Goal: Task Accomplishment & Management: Complete application form

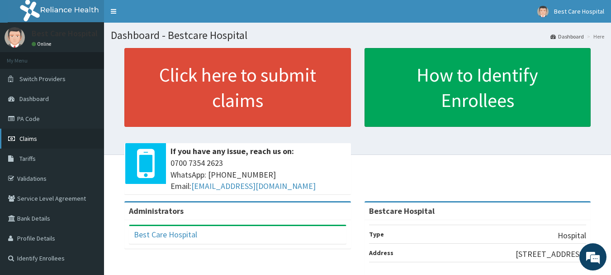
click at [30, 142] on span "Claims" at bounding box center [28, 138] width 18 height 8
click at [26, 136] on span "Claims" at bounding box center [28, 138] width 18 height 8
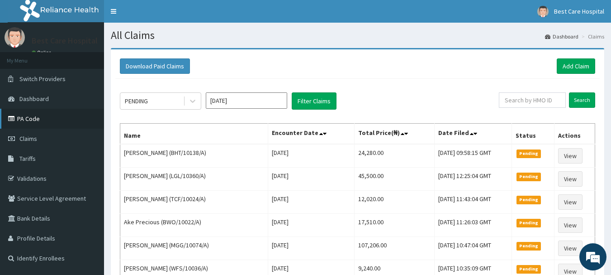
click at [31, 114] on link "PA Code" at bounding box center [52, 119] width 104 height 20
click at [36, 115] on link "PA Code" at bounding box center [52, 119] width 104 height 20
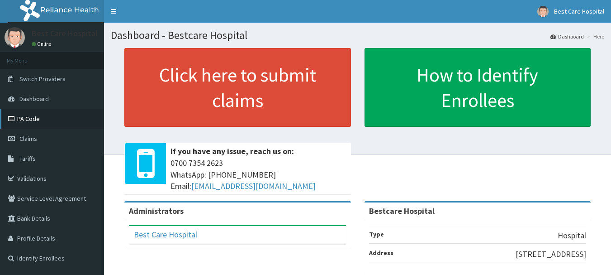
click at [27, 125] on link "PA Code" at bounding box center [52, 119] width 104 height 20
click at [35, 120] on link "PA Code" at bounding box center [52, 119] width 104 height 20
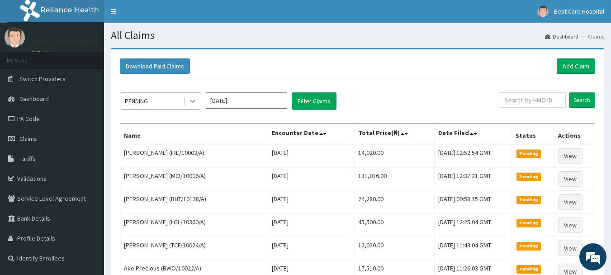
click at [186, 102] on div at bounding box center [193, 101] width 16 height 16
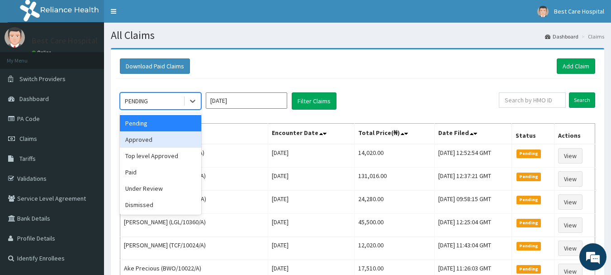
click at [159, 135] on div "Approved" at bounding box center [160, 139] width 81 height 16
click at [159, 135] on th "Name" at bounding box center [194, 134] width 148 height 21
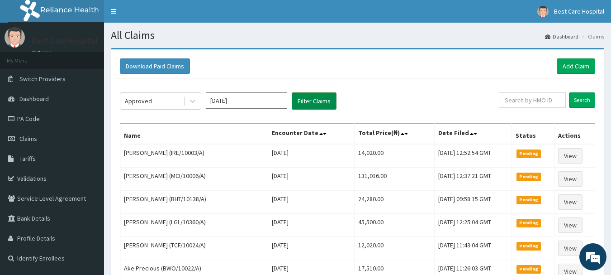
click at [308, 106] on button "Filter Claims" at bounding box center [314, 100] width 45 height 17
click at [309, 104] on button "Filter Claims" at bounding box center [314, 100] width 45 height 17
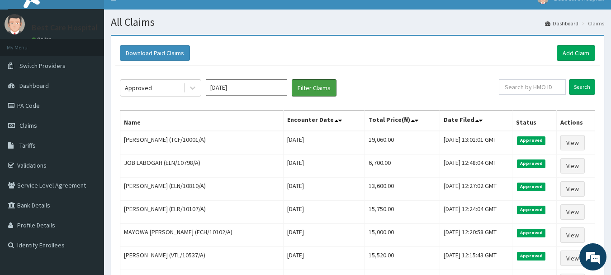
scroll to position [11, 0]
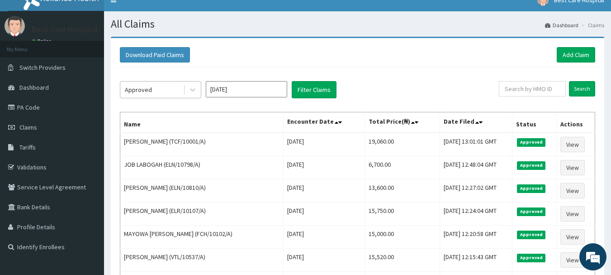
click at [172, 95] on div "Approved" at bounding box center [151, 89] width 63 height 14
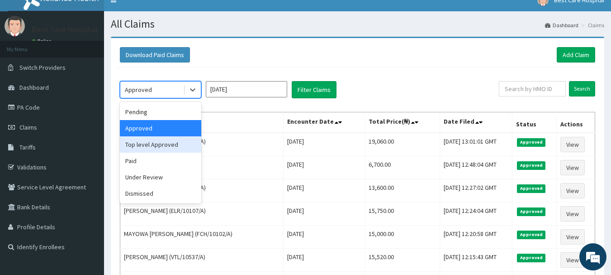
click at [159, 144] on div "Top level Approved" at bounding box center [160, 144] width 81 height 16
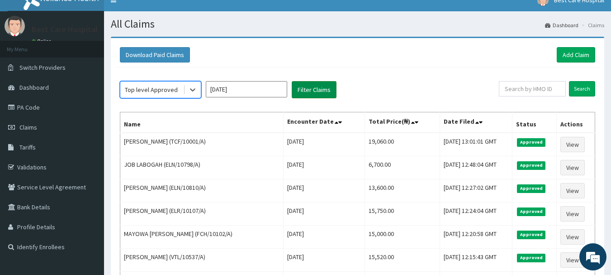
click at [317, 84] on button "Filter Claims" at bounding box center [314, 89] width 45 height 17
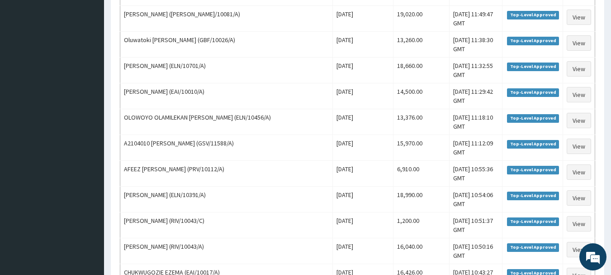
scroll to position [1115, 0]
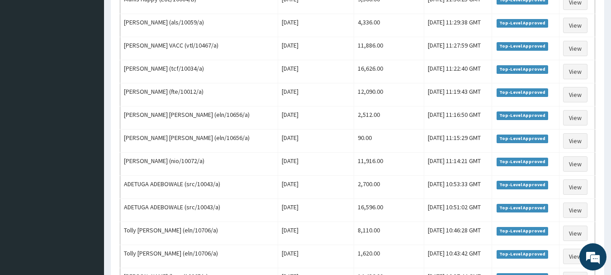
scroll to position [768, 0]
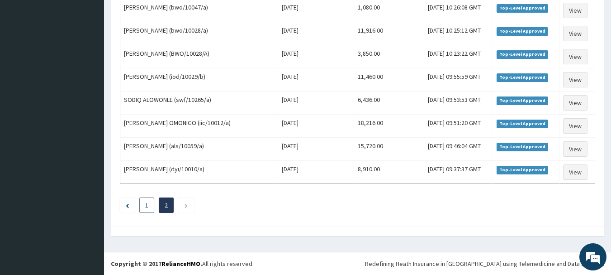
click at [146, 209] on link "1" at bounding box center [146, 205] width 3 height 8
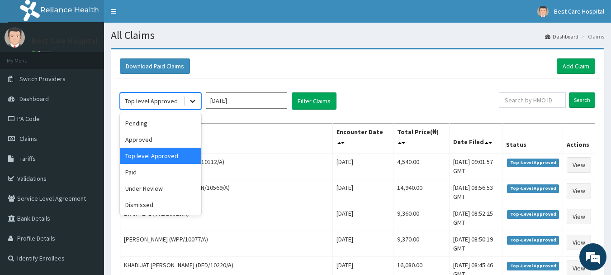
click at [191, 103] on icon at bounding box center [192, 100] width 9 height 9
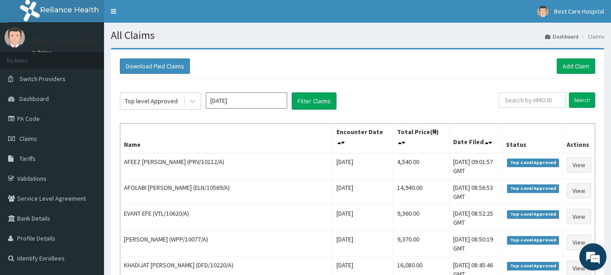
click at [236, 133] on th "Name" at bounding box center [226, 139] width 213 height 30
click at [43, 120] on link "PA Code" at bounding box center [52, 119] width 104 height 20
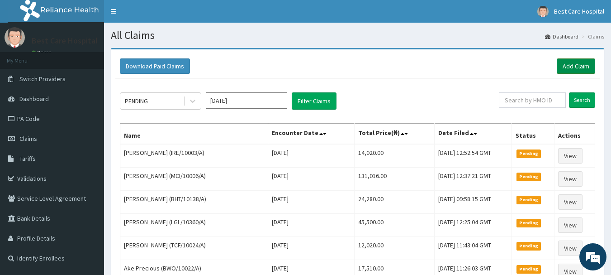
click at [580, 62] on link "Add Claim" at bounding box center [576, 65] width 38 height 15
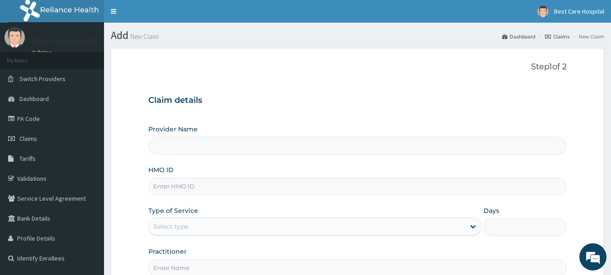
click at [206, 186] on input "HMO ID" at bounding box center [357, 186] width 419 height 18
click at [207, 186] on input "HMO ID" at bounding box center [357, 186] width 419 height 18
click at [211, 190] on input "HMO ID" at bounding box center [357, 186] width 419 height 18
paste input "TLR/10008/B"
type input "TLR/10008/B"
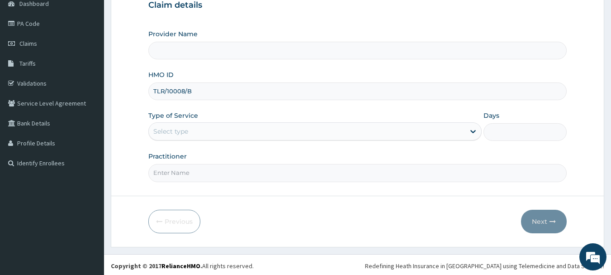
scroll to position [97, 0]
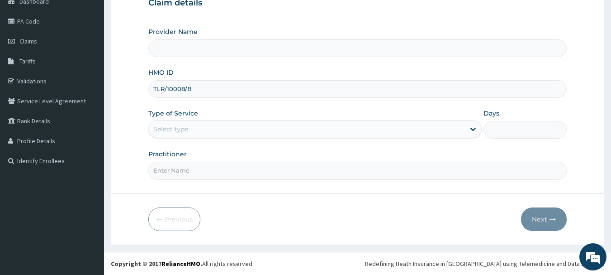
click at [214, 129] on div "Select type" at bounding box center [307, 129] width 316 height 14
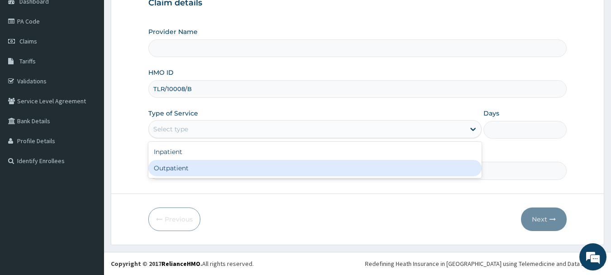
click at [192, 167] on div "Outpatient" at bounding box center [315, 168] width 334 height 16
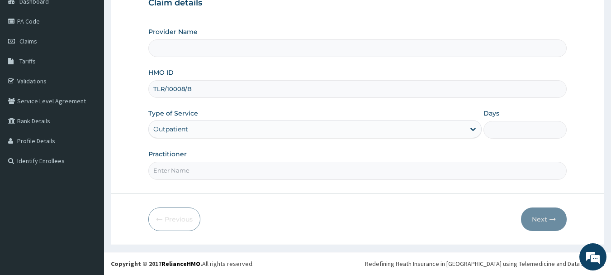
type input "1"
click at [199, 170] on input "Practitioner" at bounding box center [357, 171] width 419 height 18
type input "oyanni"
click at [545, 212] on button "Next" at bounding box center [544, 219] width 46 height 24
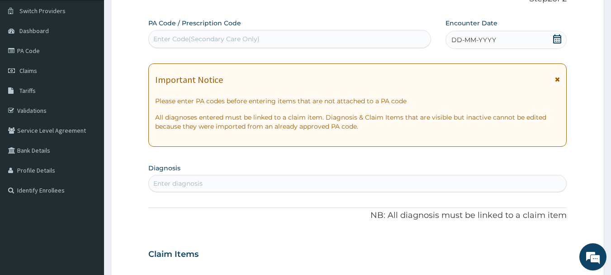
scroll to position [52, 0]
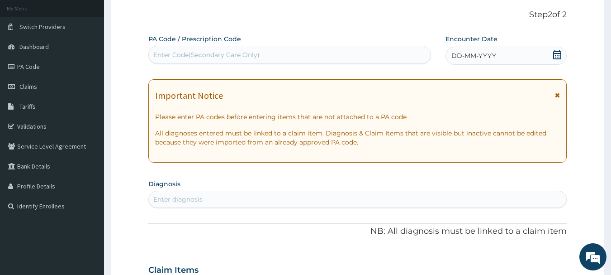
click at [219, 45] on div "PA Code / Prescription Code Enter Code(Secondary Care Only)" at bounding box center [289, 48] width 283 height 29
click at [219, 54] on div "Enter Code(Secondary Care Only)" at bounding box center [206, 54] width 106 height 9
paste input "PA/B7C4BC"
type input "PA/B7C4BC"
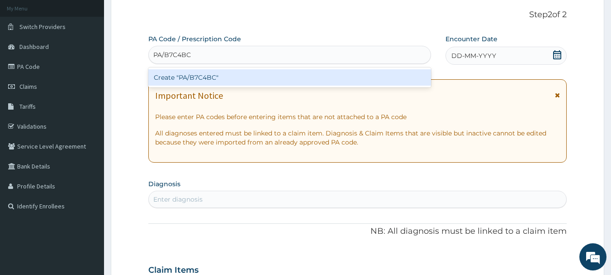
click at [219, 73] on div "Create "PA/B7C4BC"" at bounding box center [289, 77] width 283 height 16
